Goal: Information Seeking & Learning: Find specific fact

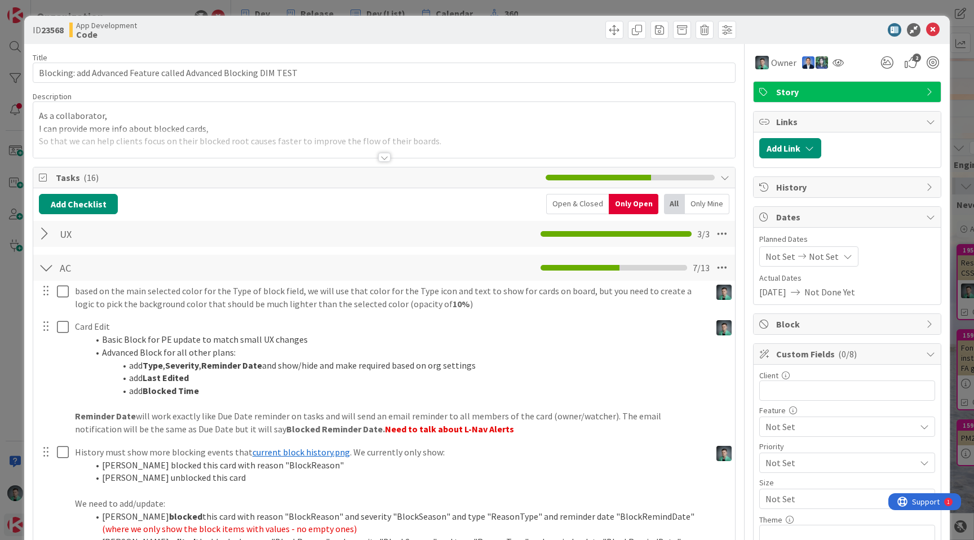
click at [237, 10] on div "ID 23568 App Development Code Title 64 / 128 Blocking: add Advanced Feature cal…" at bounding box center [487, 270] width 974 height 540
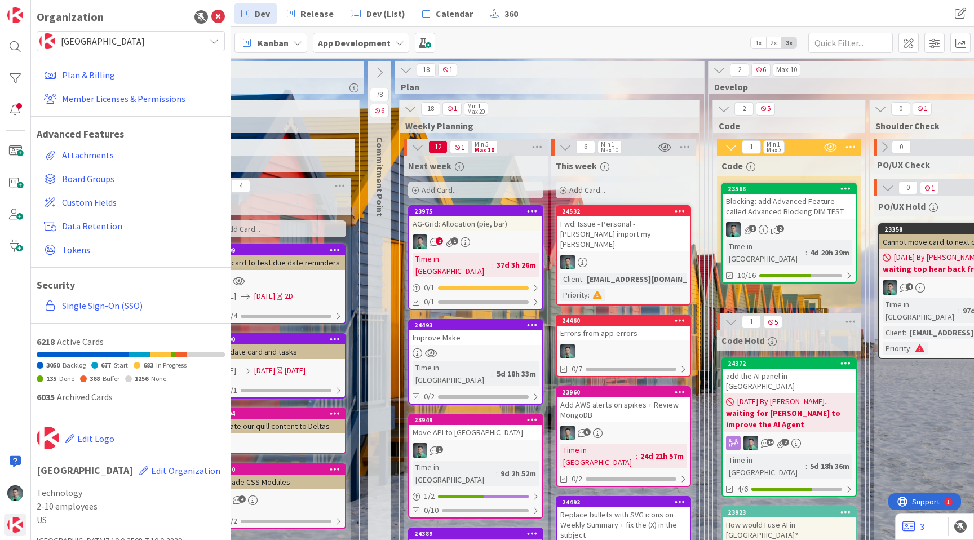
scroll to position [1, 1042]
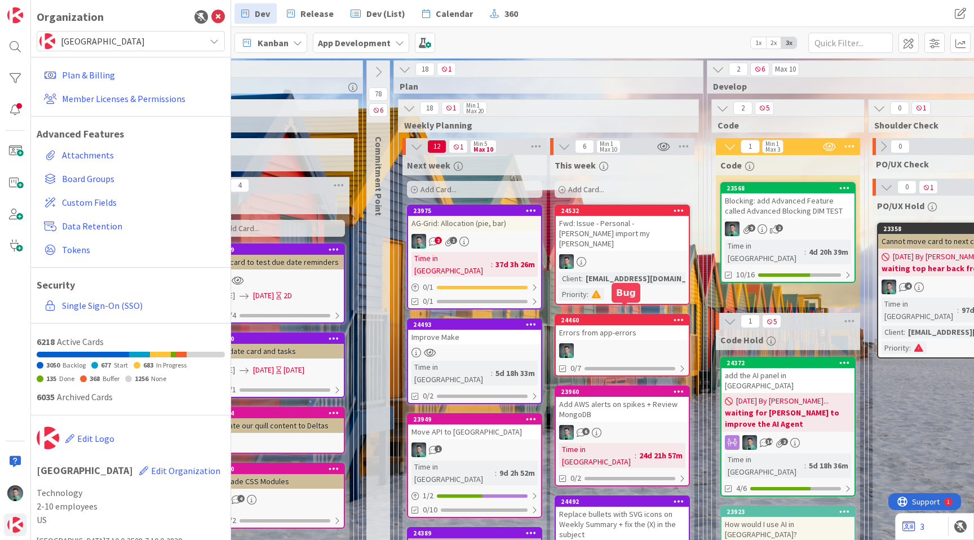
click at [617, 327] on div "Errors from app-errors" at bounding box center [621, 332] width 133 height 15
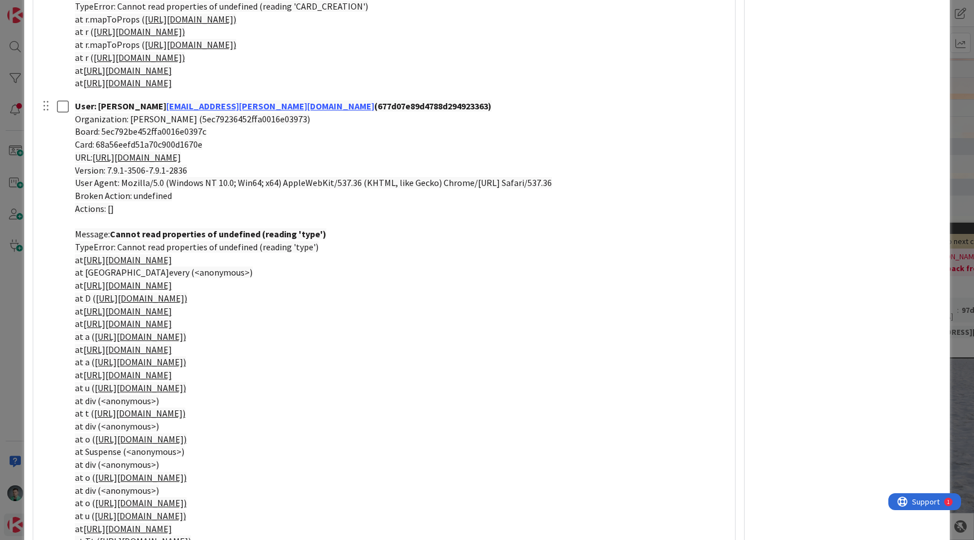
scroll to position [3354, 0]
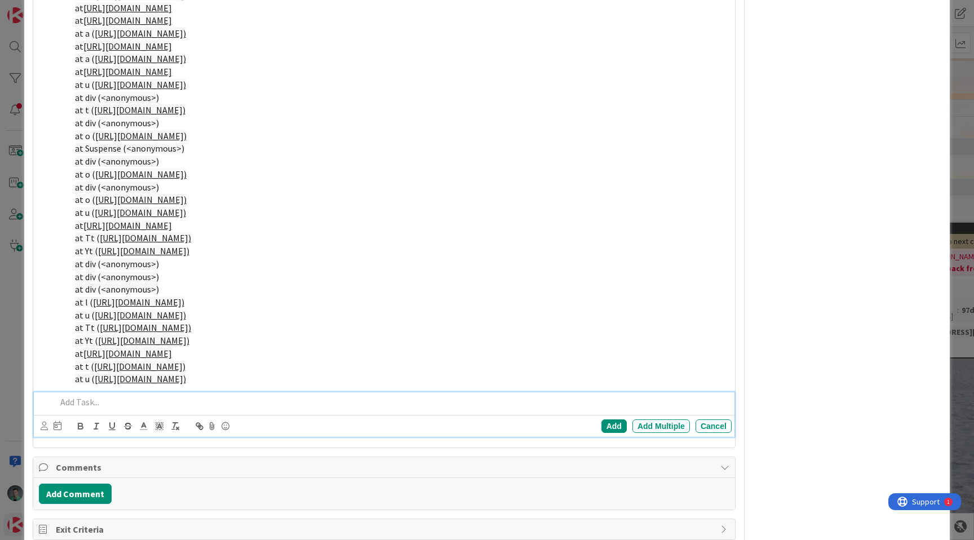
click at [121, 399] on p at bounding box center [391, 401] width 670 height 13
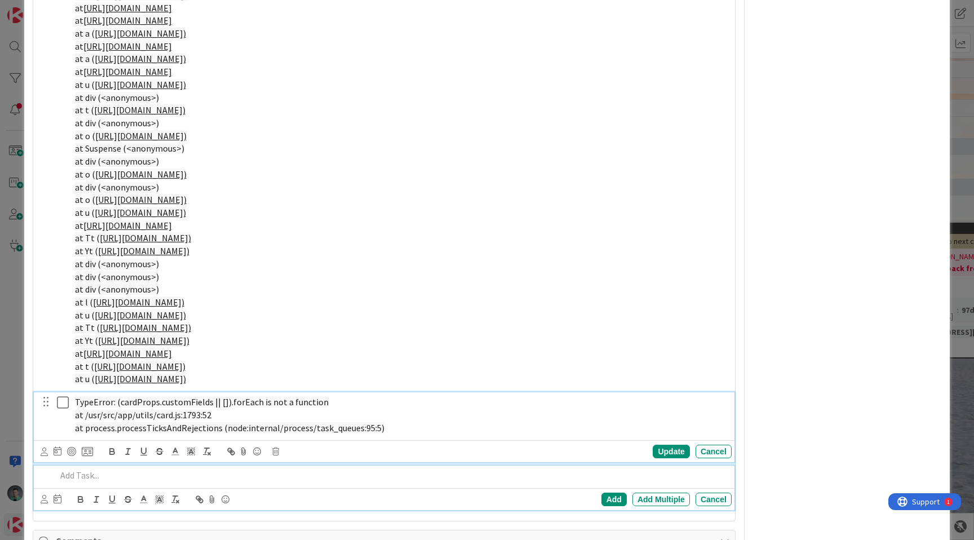
click at [128, 401] on span "TypeError: (cardProps.customFields || []).forEach is not a function" at bounding box center [202, 401] width 254 height 11
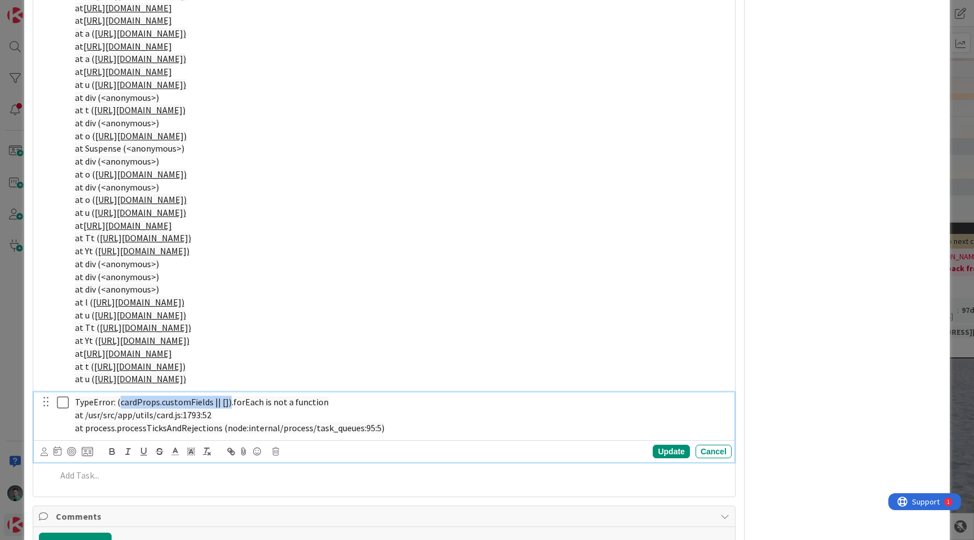
drag, startPoint x: 128, startPoint y: 401, endPoint x: 223, endPoint y: 401, distance: 94.1
click at [223, 401] on span "TypeError: (cardProps.customFields || []).forEach is not a function" at bounding box center [202, 401] width 254 height 11
copy span "cardProps.customFields || [])"
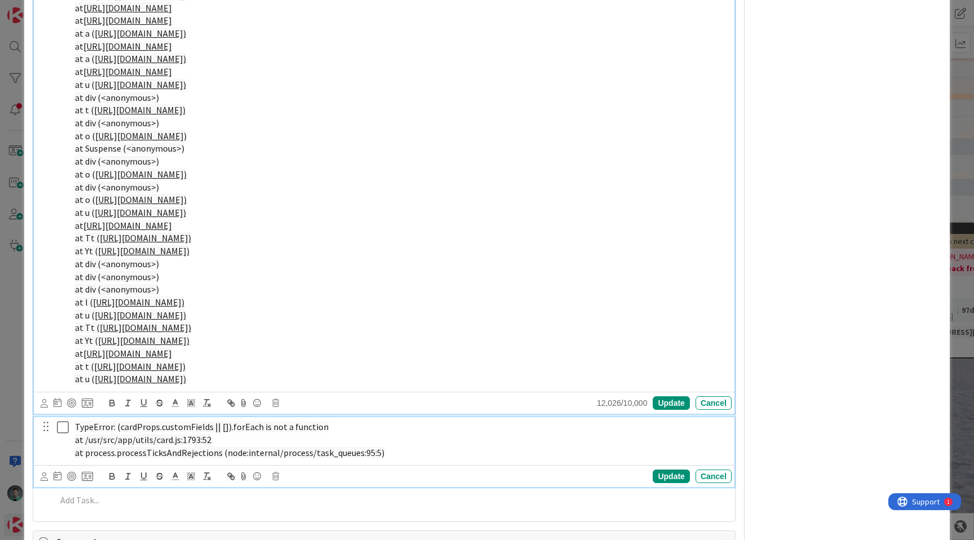
scroll to position [3379, 0]
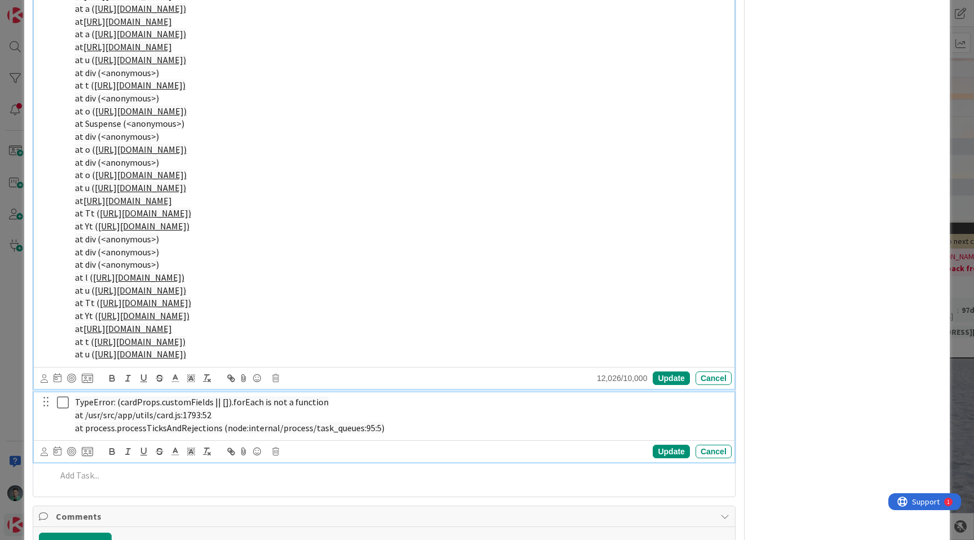
click at [470, 144] on div "User: [PERSON_NAME] [PERSON_NAME][EMAIL_ADDRESS][PERSON_NAME][PERSON_NAME][DOMA…" at bounding box center [400, 65] width 661 height 595
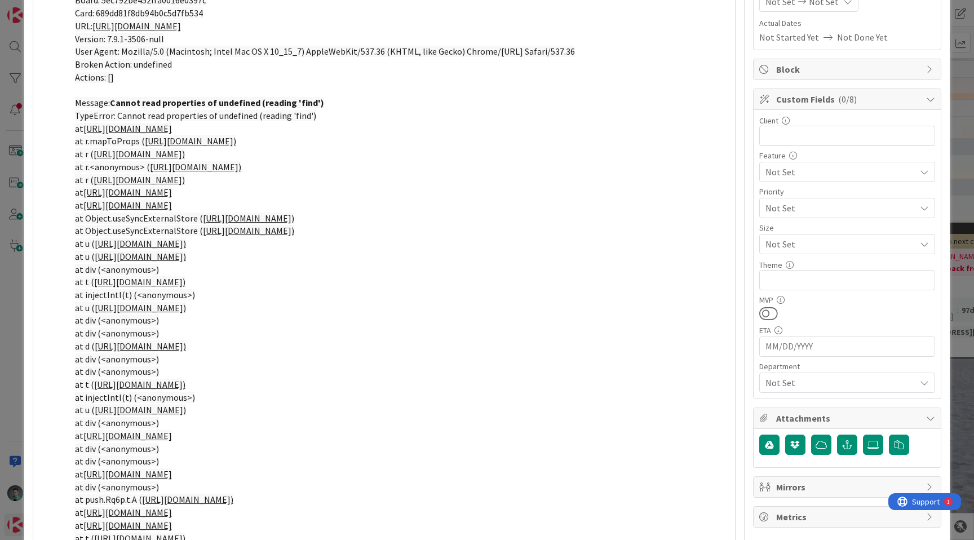
scroll to position [0, 0]
